Goal: Information Seeking & Learning: Understand process/instructions

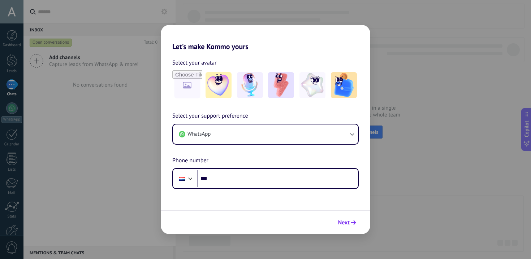
click at [343, 222] on span "Next" at bounding box center [344, 222] width 12 height 5
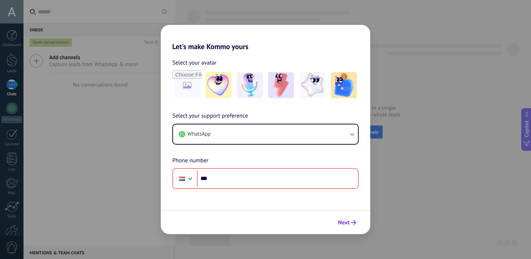
click at [342, 225] on span "Next" at bounding box center [344, 222] width 12 height 5
click at [291, 147] on div "Select your support preference WhatsApp Phone number Phone ***" at bounding box center [265, 151] width 209 height 78
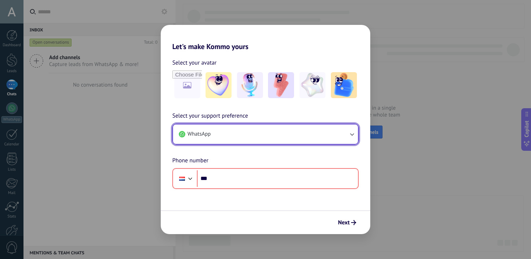
click at [291, 136] on button "WhatsApp" at bounding box center [265, 134] width 185 height 19
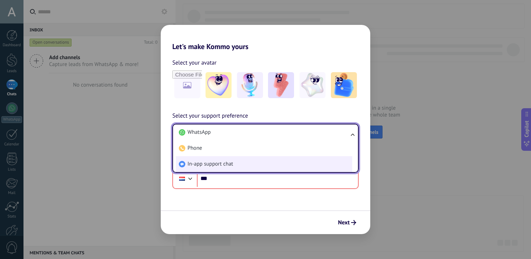
click at [287, 166] on li "In-app support chat" at bounding box center [264, 164] width 176 height 16
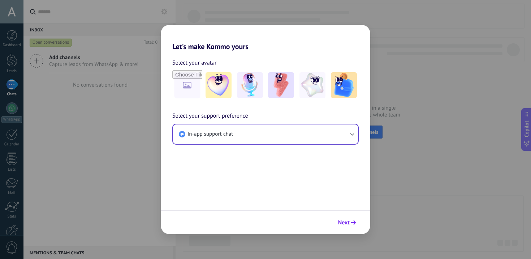
click at [350, 224] on span "Next" at bounding box center [347, 222] width 18 height 5
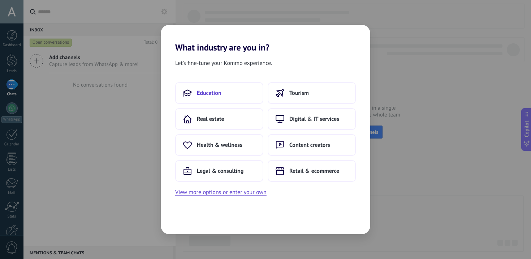
click at [212, 96] on span "Education" at bounding box center [209, 93] width 25 height 7
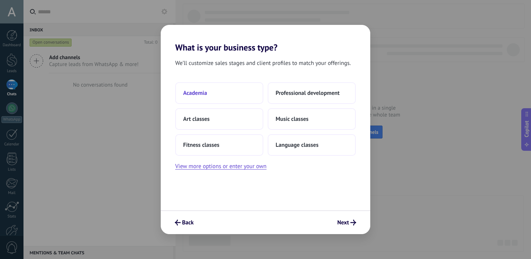
click at [221, 104] on button "Academia" at bounding box center [219, 93] width 88 height 22
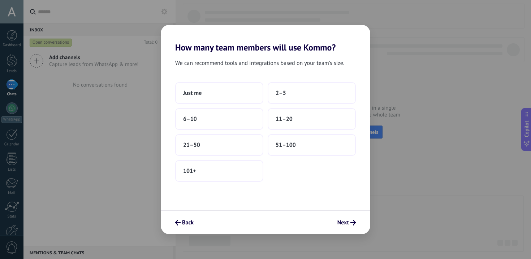
click at [223, 104] on div "Just me 2–5 6–10 11–20 21–50 51–100 101+" at bounding box center [265, 132] width 181 height 100
click at [351, 218] on button "Next" at bounding box center [346, 223] width 25 height 12
click at [349, 218] on button "Next" at bounding box center [346, 223] width 25 height 12
click at [348, 218] on button "Next" at bounding box center [346, 223] width 25 height 12
click at [338, 152] on button "51–100" at bounding box center [312, 145] width 88 height 22
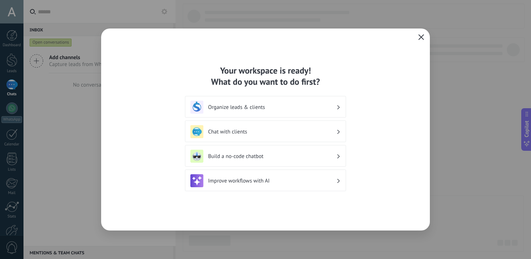
click at [419, 39] on use "button" at bounding box center [420, 36] width 5 height 5
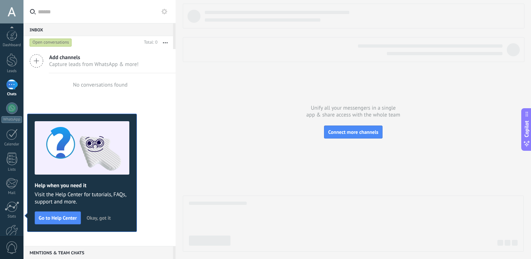
scroll to position [41, 0]
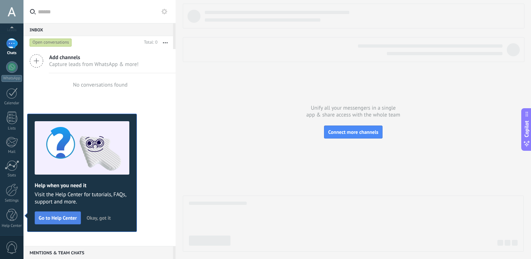
click at [74, 216] on span "Go to Help Center" at bounding box center [58, 218] width 38 height 5
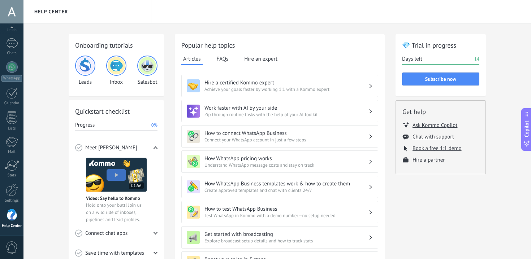
scroll to position [39, 0]
click at [13, 18] on div at bounding box center [11, 11] width 23 height 23
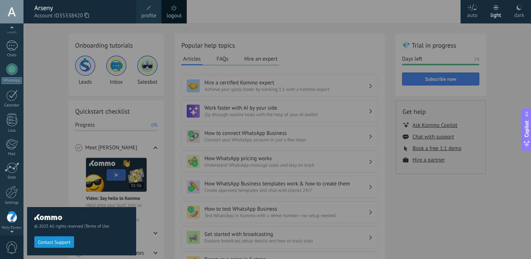
click at [172, 12] on link "logout" at bounding box center [173, 16] width 15 height 8
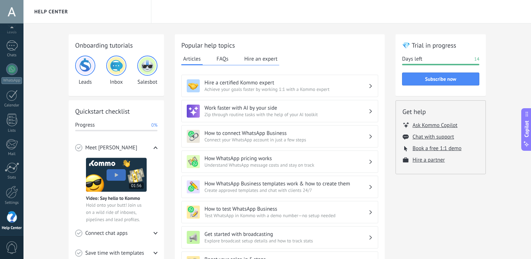
scroll to position [41, 0]
click at [17, 15] on div at bounding box center [11, 11] width 23 height 23
